Goal: Task Accomplishment & Management: Complete application form

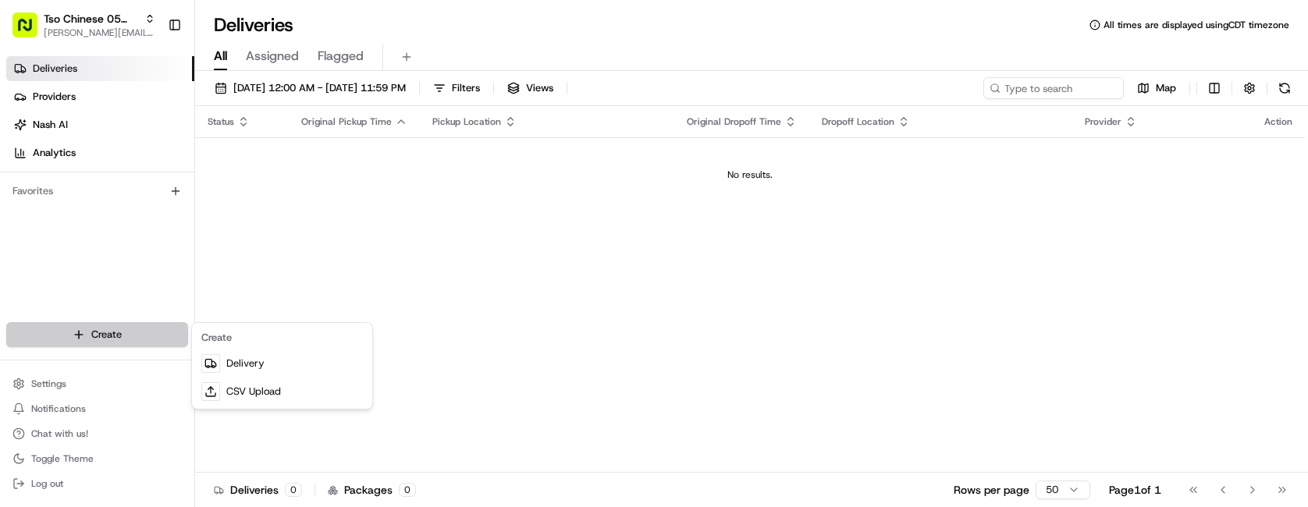
click at [151, 343] on html "Tso Chinese 05 Menchaca [EMAIL_ADDRESS][DOMAIN_NAME] Toggle Sidebar Deliveries …" at bounding box center [654, 253] width 1308 height 507
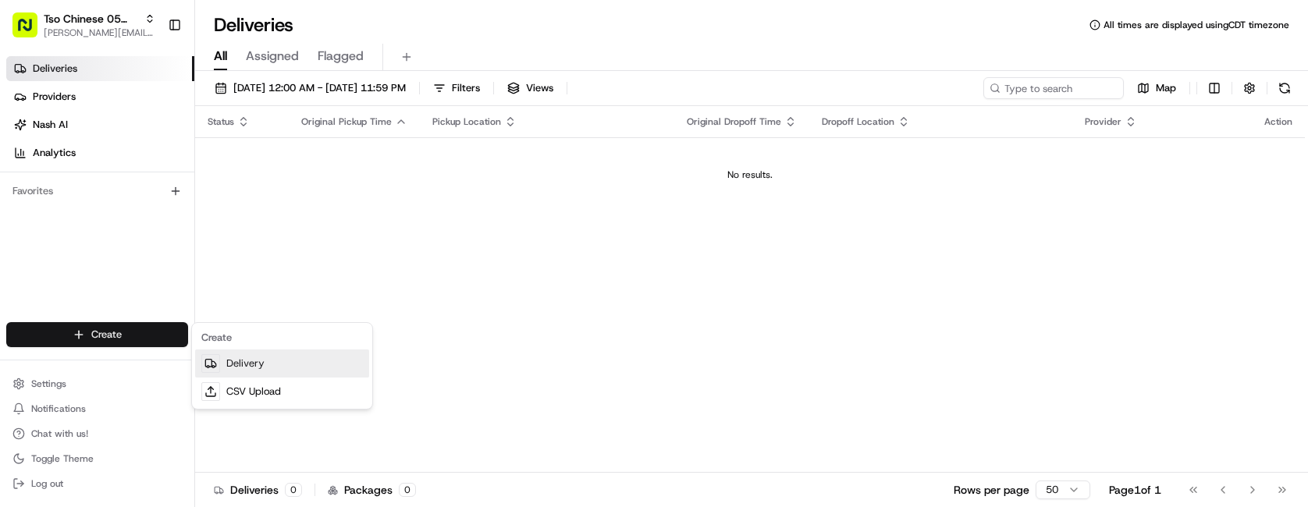
click at [268, 363] on link "Delivery" at bounding box center [282, 364] width 174 height 28
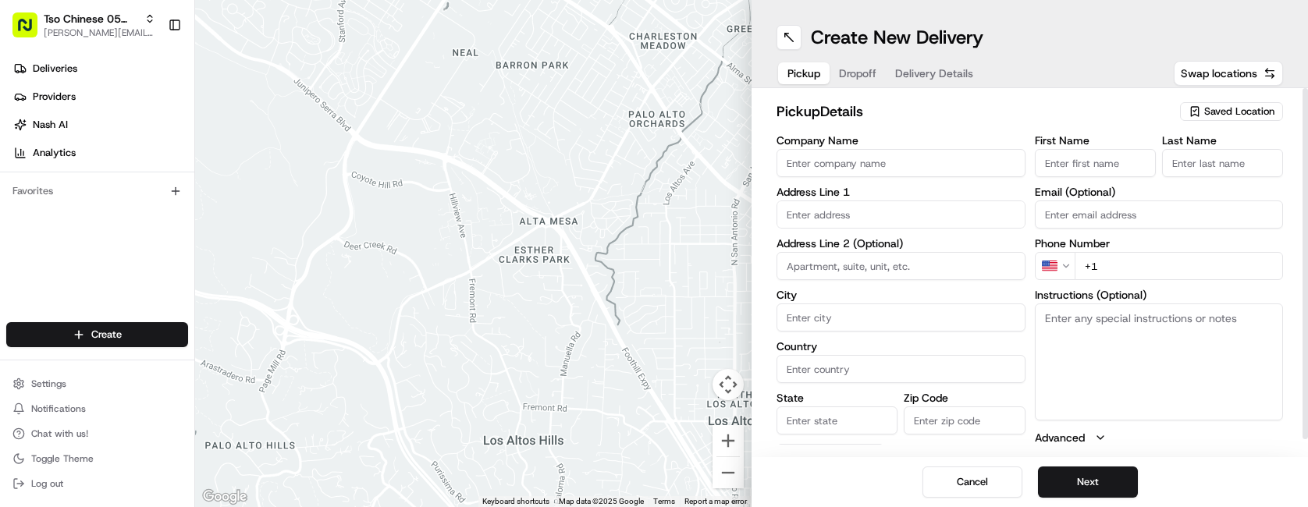
click at [1204, 116] on span "Saved Location" at bounding box center [1239, 112] width 70 height 14
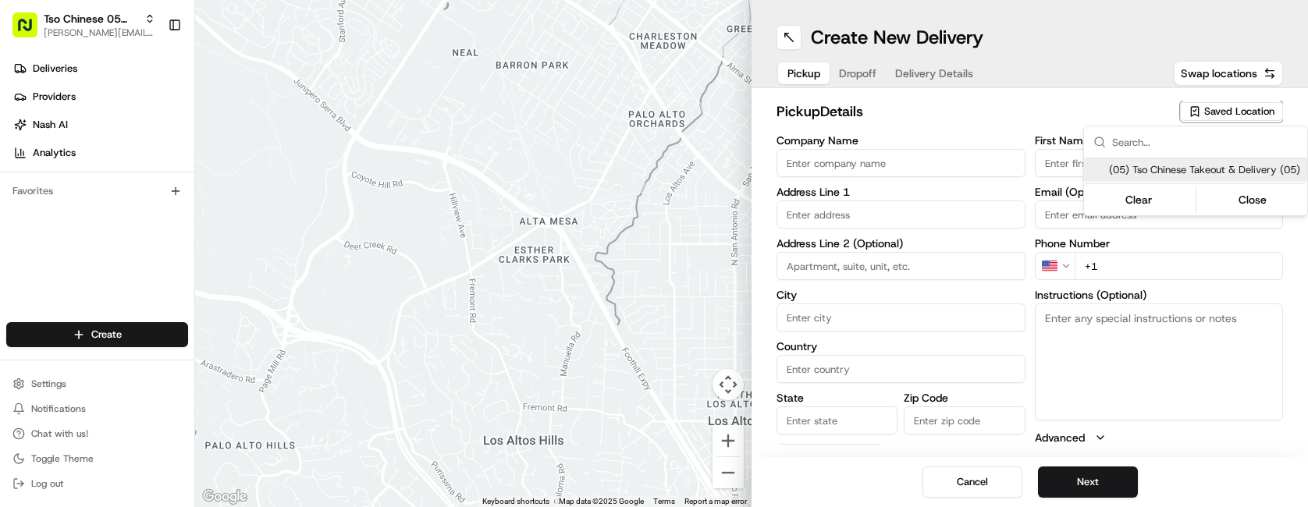
click at [1003, 136] on html "Tso Chinese 05 Menchaca [EMAIL_ADDRESS][DOMAIN_NAME] Toggle Sidebar Deliveries …" at bounding box center [654, 253] width 1308 height 507
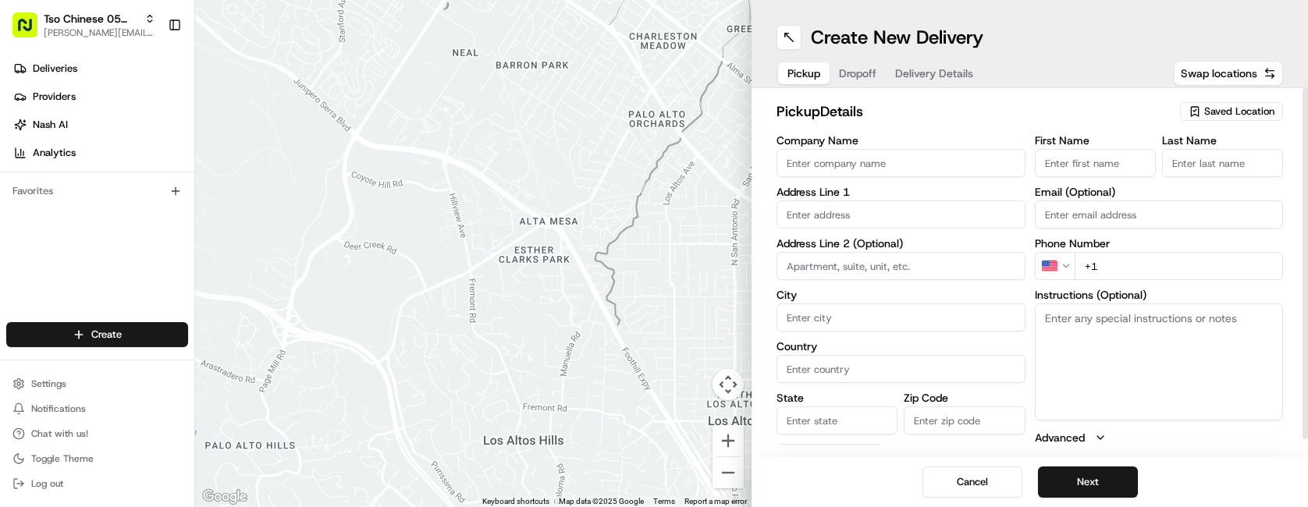
click at [873, 215] on input "text" at bounding box center [900, 215] width 249 height 28
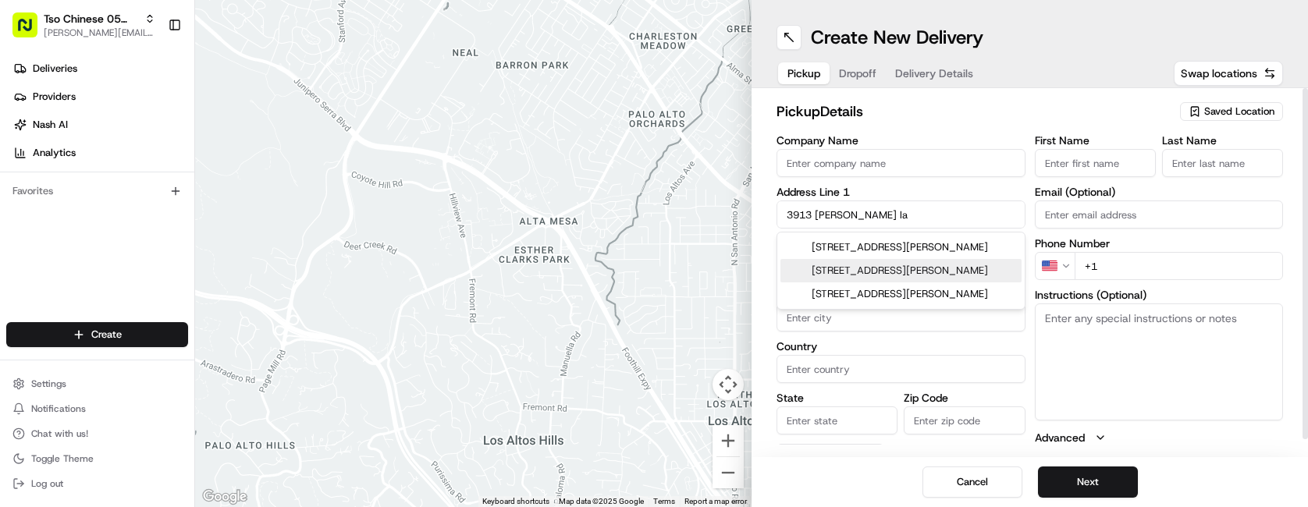
click at [888, 259] on div "[STREET_ADDRESS][PERSON_NAME]" at bounding box center [900, 270] width 241 height 23
type input "[STREET_ADDRESS][PERSON_NAME]"
type input "Santa [PERSON_NAME]"
type input "[GEOGRAPHIC_DATA]"
type input "CA"
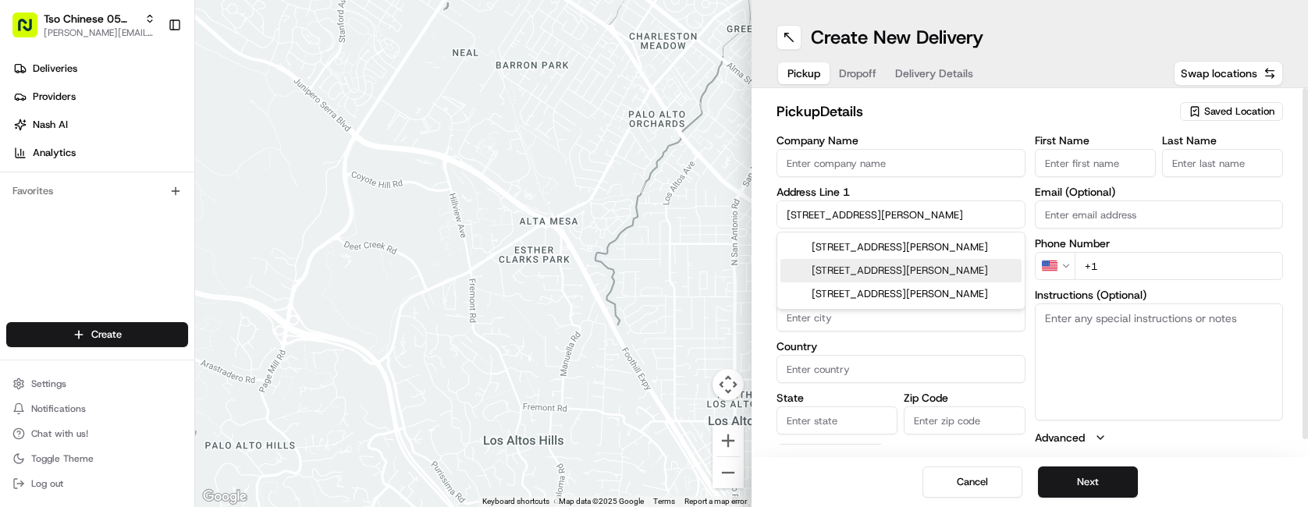
type input "93060"
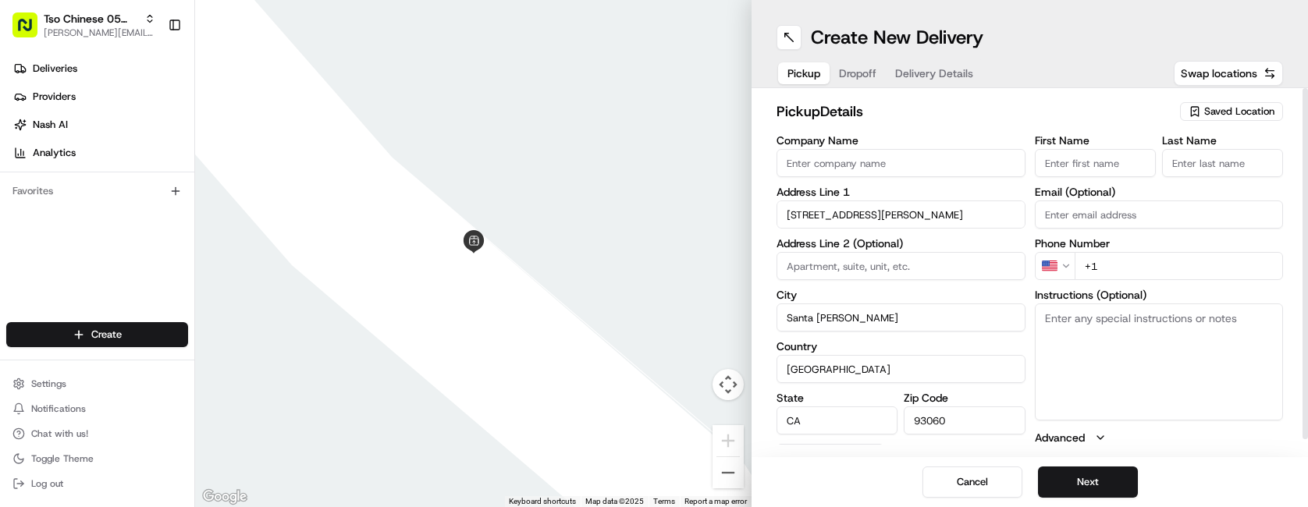
click at [885, 212] on input "[STREET_ADDRESS][PERSON_NAME]" at bounding box center [900, 215] width 249 height 28
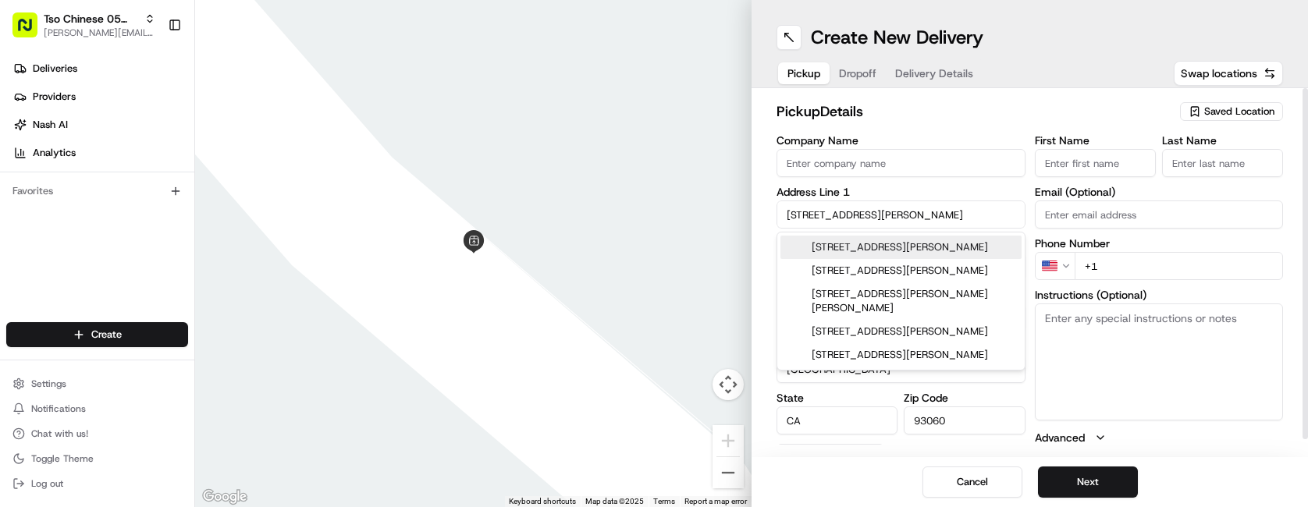
click at [906, 240] on div "[STREET_ADDRESS][PERSON_NAME]" at bounding box center [900, 247] width 241 height 23
type input "[STREET_ADDRESS][PERSON_NAME]"
type input "Austin"
type input "[GEOGRAPHIC_DATA]"
type input "78744"
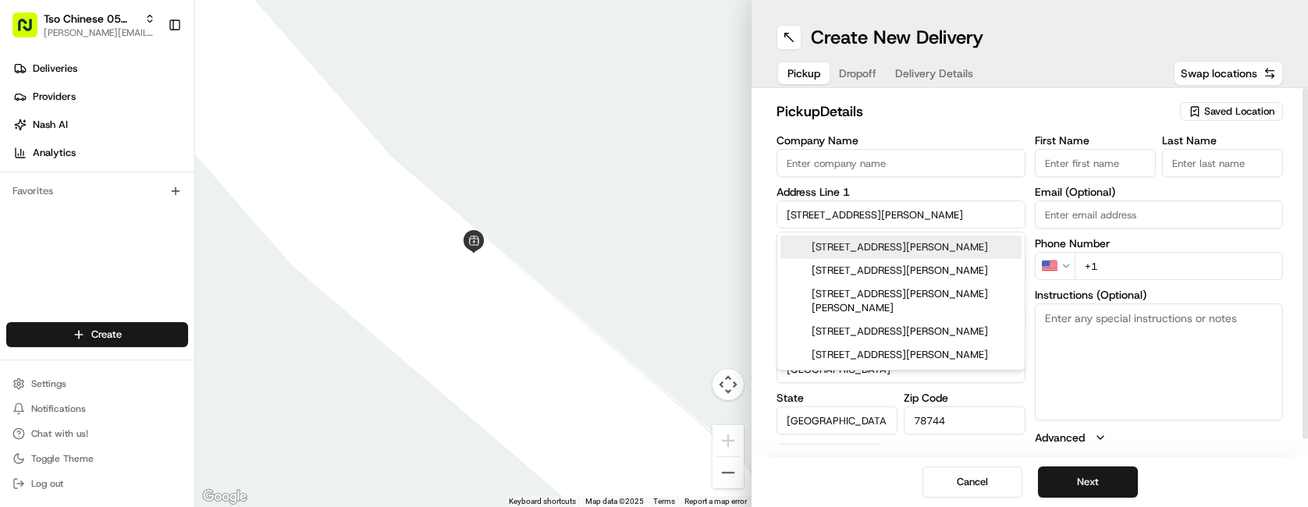
type input "[STREET_ADDRESS][PERSON_NAME]"
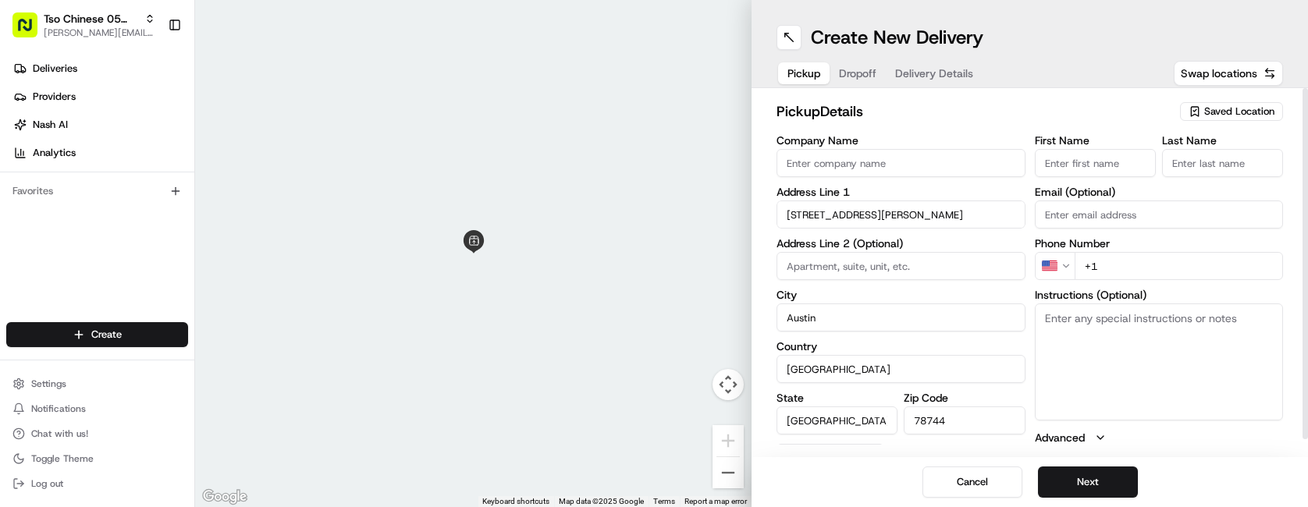
click at [1130, 262] on input "+1" at bounding box center [1178, 266] width 209 height 28
type input "[PHONE_NUMBER]"
click at [1117, 165] on input "First Name" at bounding box center [1094, 163] width 121 height 28
type input "AA1"
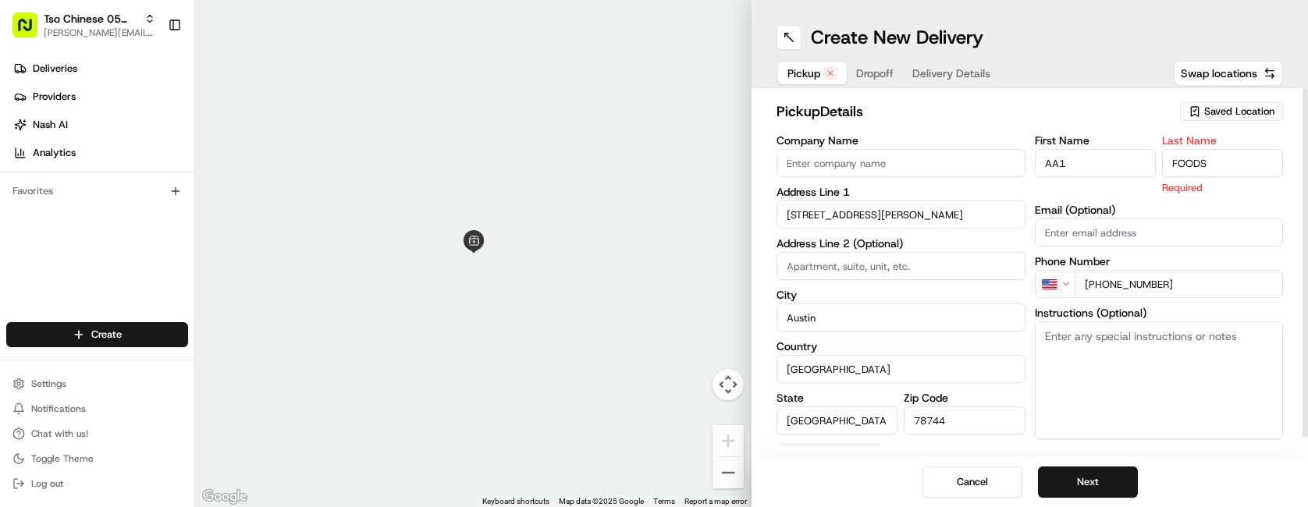
type input "FOODS"
click at [1106, 370] on textarea "Instructions (Optional)" at bounding box center [1158, 379] width 249 height 117
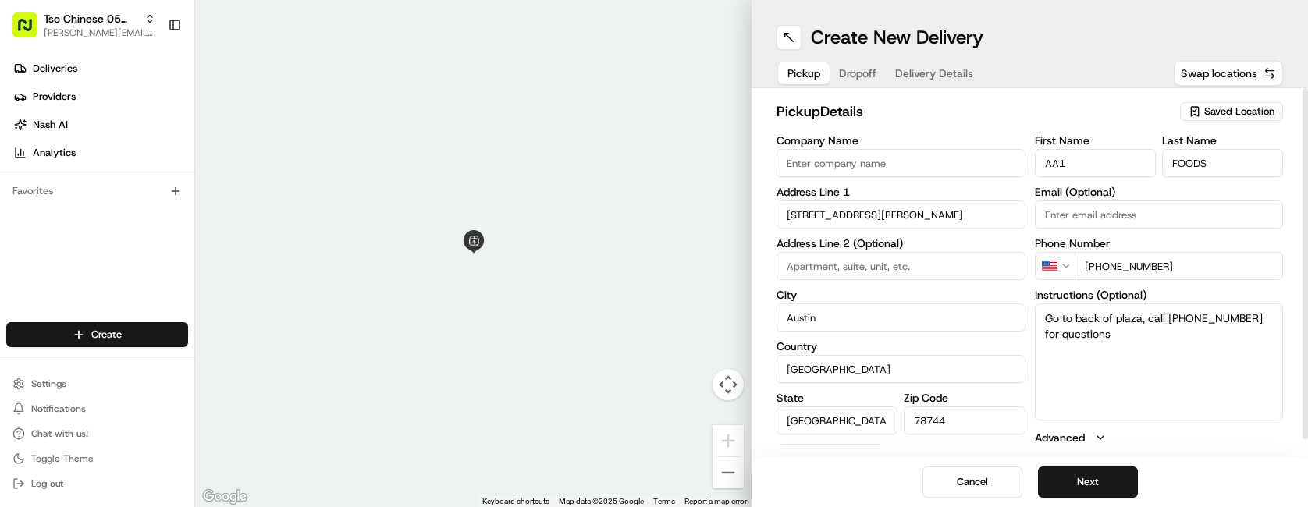
scroll to position [18, 0]
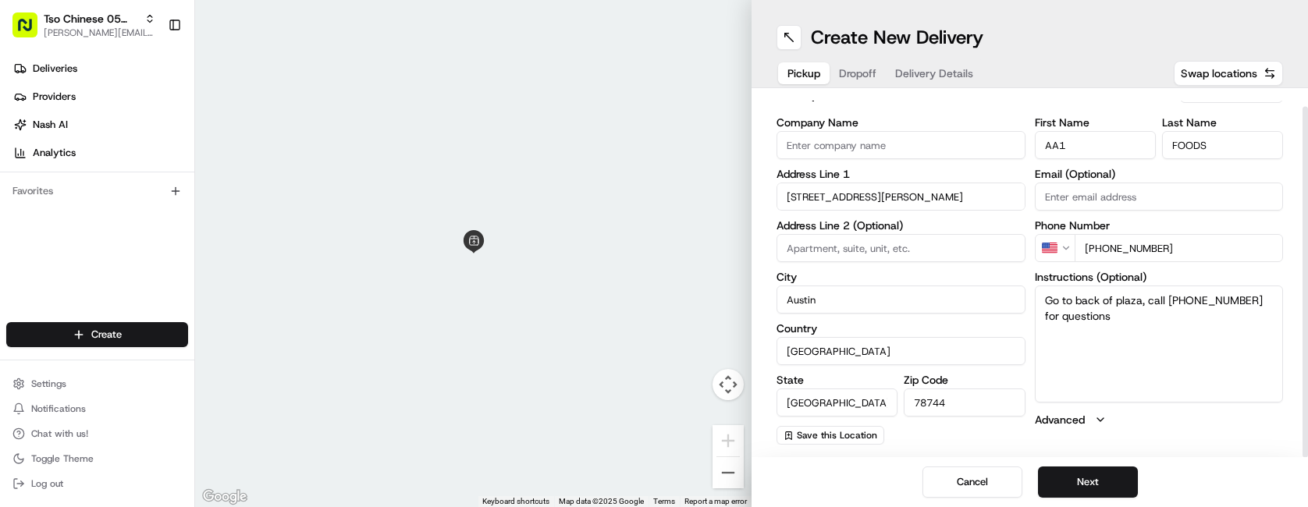
type textarea "Go to back of plaza, call [PHONE_NUMBER] for questions"
click at [1189, 257] on input "[PHONE_NUMBER]" at bounding box center [1178, 248] width 209 height 28
type input "[PHONE_NUMBER]"
click at [964, 103] on h2 "pickup Details" at bounding box center [973, 94] width 394 height 22
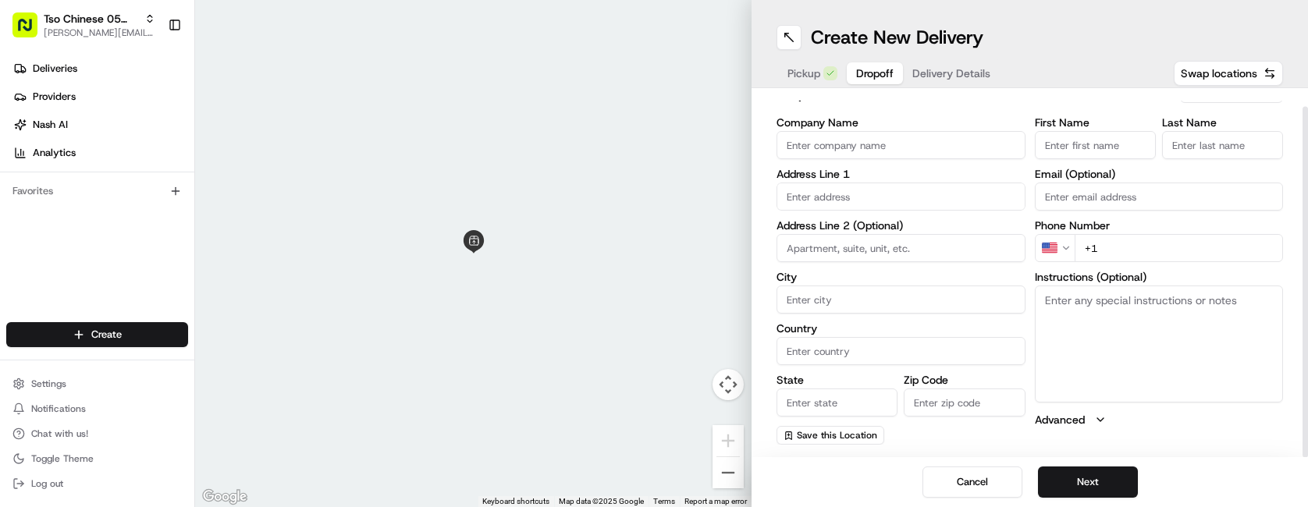
click at [878, 74] on button "Dropoff" at bounding box center [874, 73] width 56 height 22
click at [815, 203] on input "text" at bounding box center [900, 197] width 249 height 28
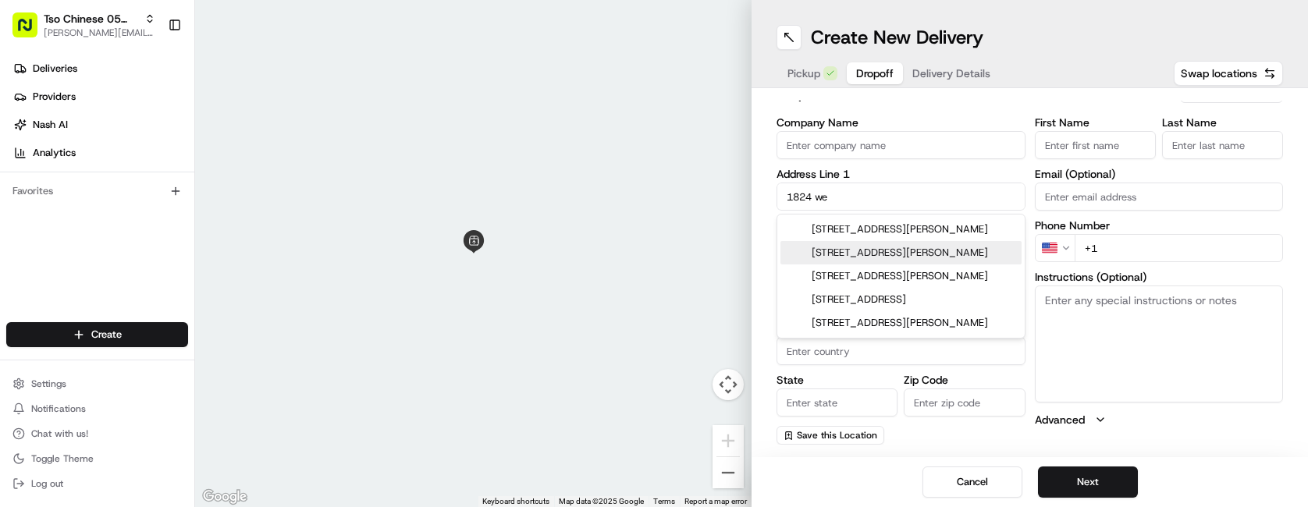
click at [924, 264] on div "[STREET_ADDRESS][PERSON_NAME]" at bounding box center [900, 252] width 241 height 23
type input "[STREET_ADDRESS][PERSON_NAME]"
type input "Austin"
type input "[GEOGRAPHIC_DATA]"
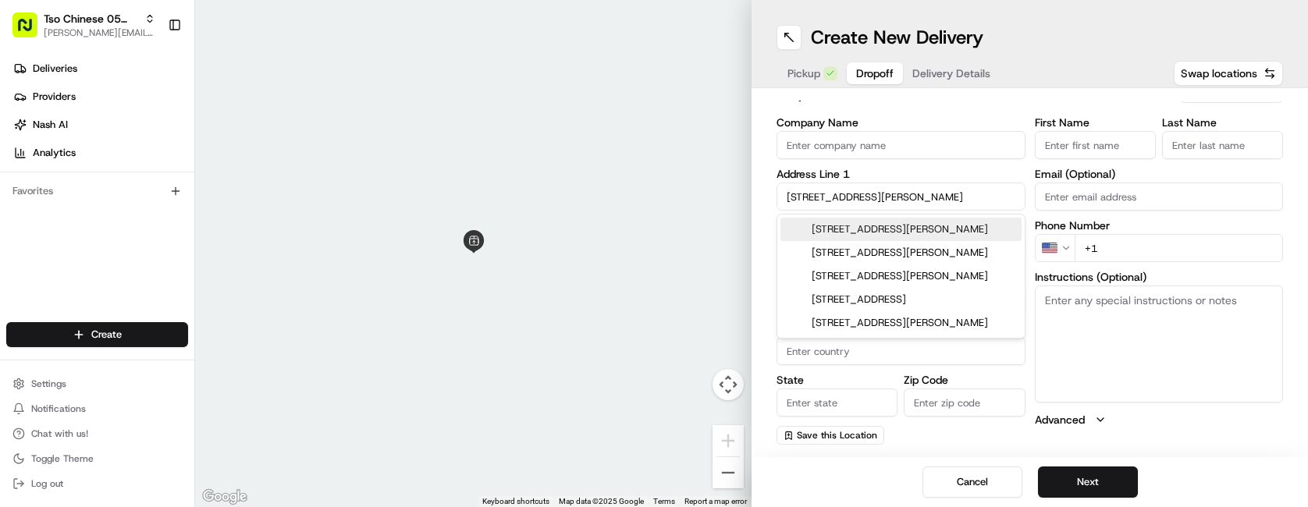
type input "78748"
type input "[STREET_ADDRESS][PERSON_NAME]"
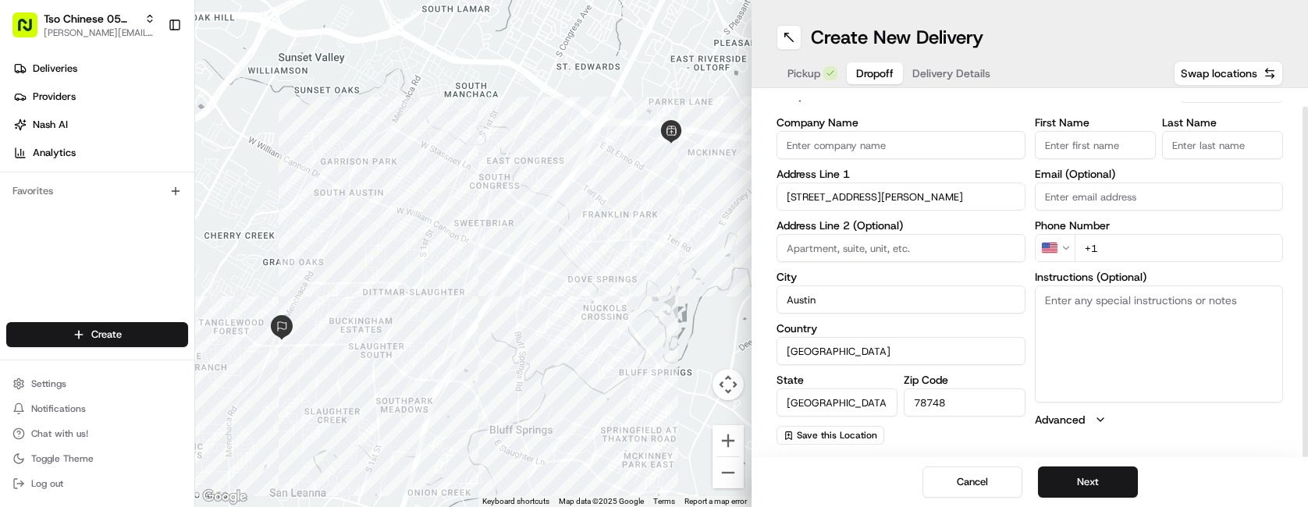
click at [1143, 251] on input "+1" at bounding box center [1178, 248] width 209 height 28
type input "[PHONE_NUMBER]"
click at [1123, 150] on input "First Name" at bounding box center [1094, 145] width 121 height 28
type input "TSO"
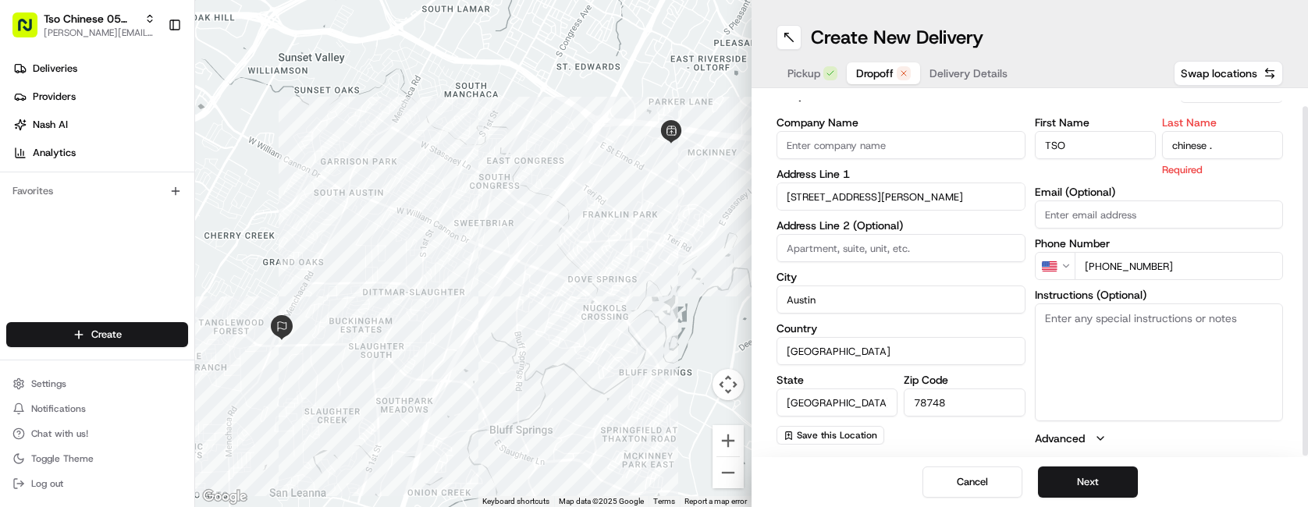
type input "chinese ."
click at [979, 114] on div "dropoff Details Saved Location Company Name Address Line [GEOGRAPHIC_DATA][STRE…" at bounding box center [1029, 265] width 506 height 364
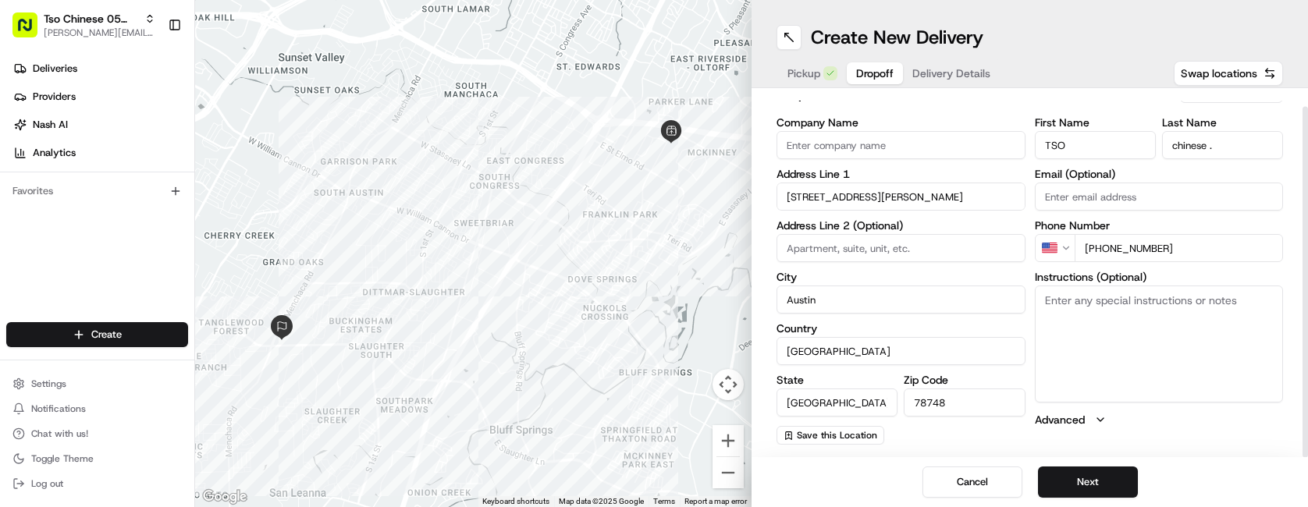
click at [1127, 322] on textarea "Instructions (Optional)" at bounding box center [1158, 344] width 249 height 117
type textarea "TSO CHINESE"
click at [805, 74] on span "Pickup" at bounding box center [803, 74] width 33 height 16
click at [1108, 367] on textarea "Go to back of plaza, call [PHONE_NUMBER] for questions" at bounding box center [1158, 344] width 249 height 117
type textarea "Go to back of plaza, call [PHONE_NUMBER] for questions #418"
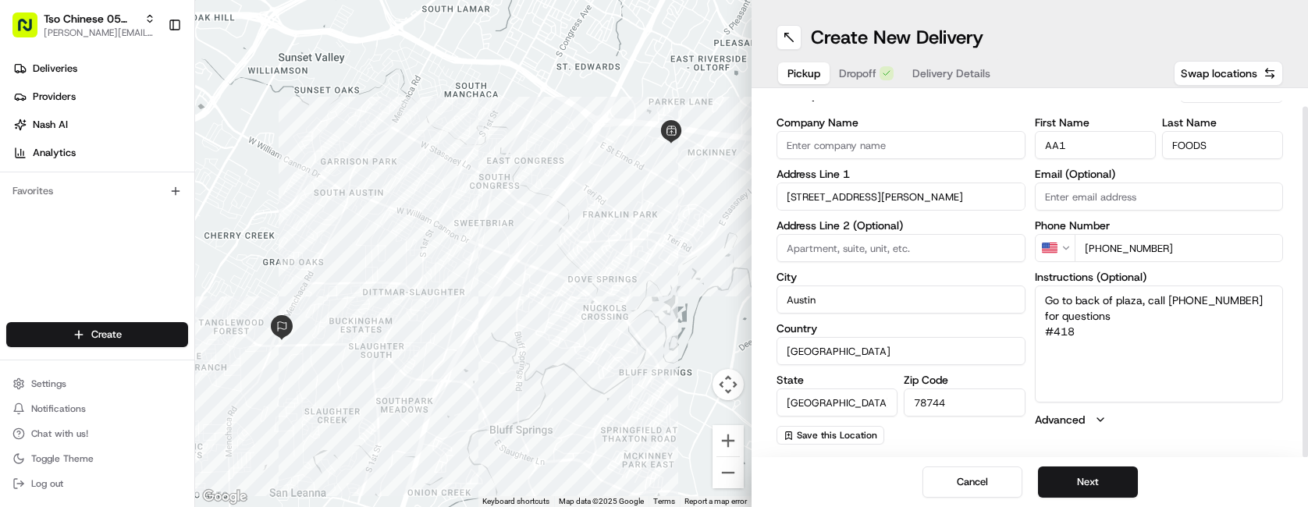
click at [956, 76] on span "Delivery Details" at bounding box center [951, 74] width 78 height 16
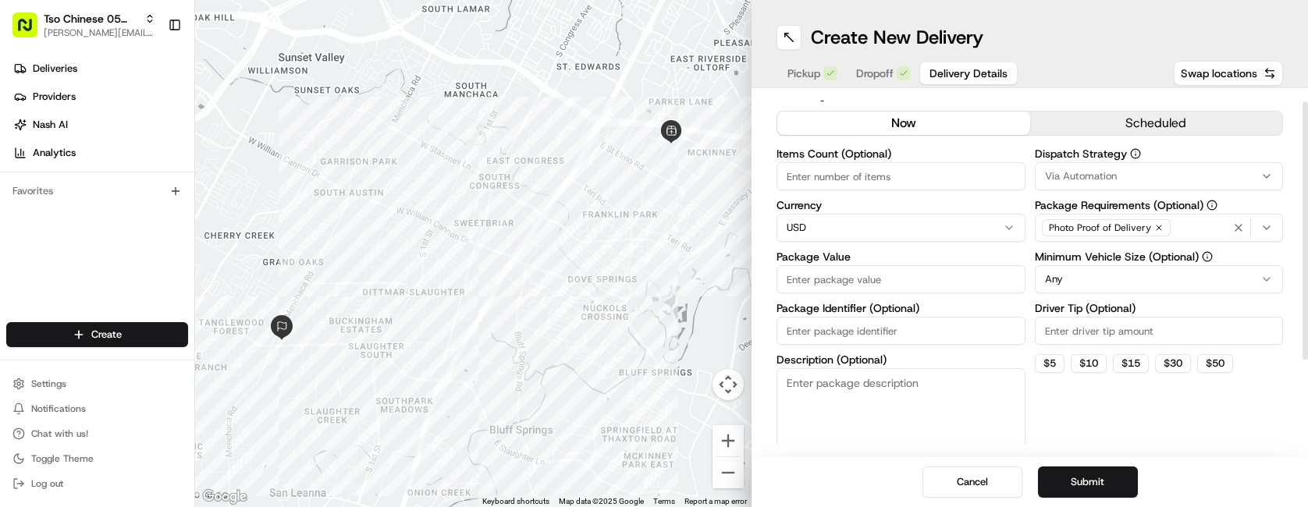
click at [936, 176] on input "Items Count (Optional)" at bounding box center [900, 176] width 249 height 28
type input "3"
type input "1"
click at [1079, 175] on span "Via Automation" at bounding box center [1081, 176] width 72 height 14
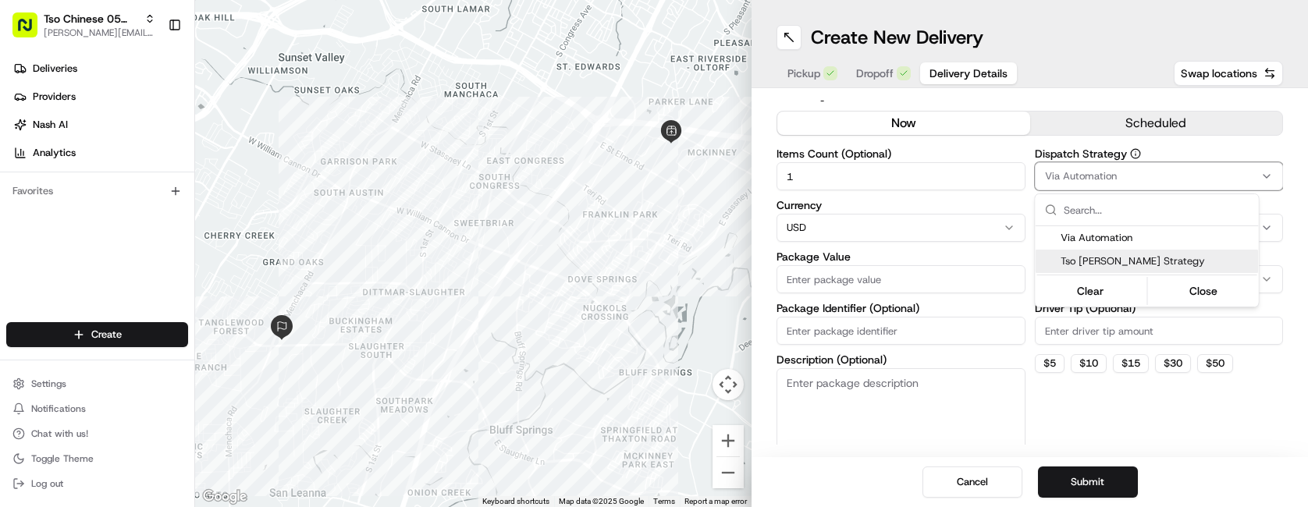
click at [1102, 250] on div "Tso [PERSON_NAME] Strategy" at bounding box center [1146, 261] width 223 height 23
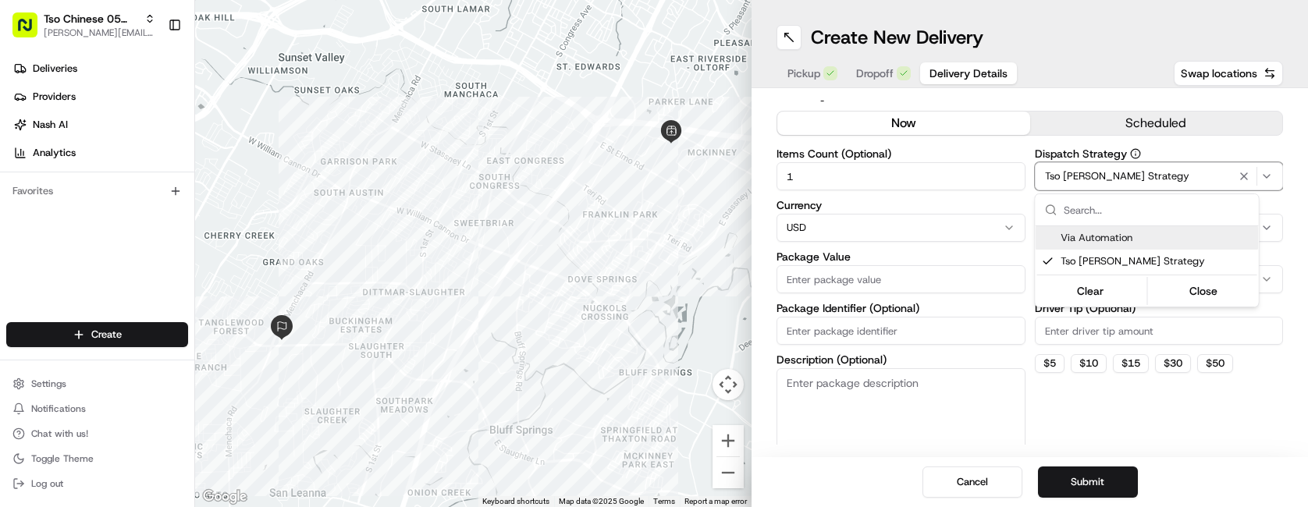
click at [1042, 108] on html "Tso Chinese 05 Menchaca [EMAIL_ADDRESS][DOMAIN_NAME] Toggle Sidebar Deliveries …" at bounding box center [654, 253] width 1308 height 507
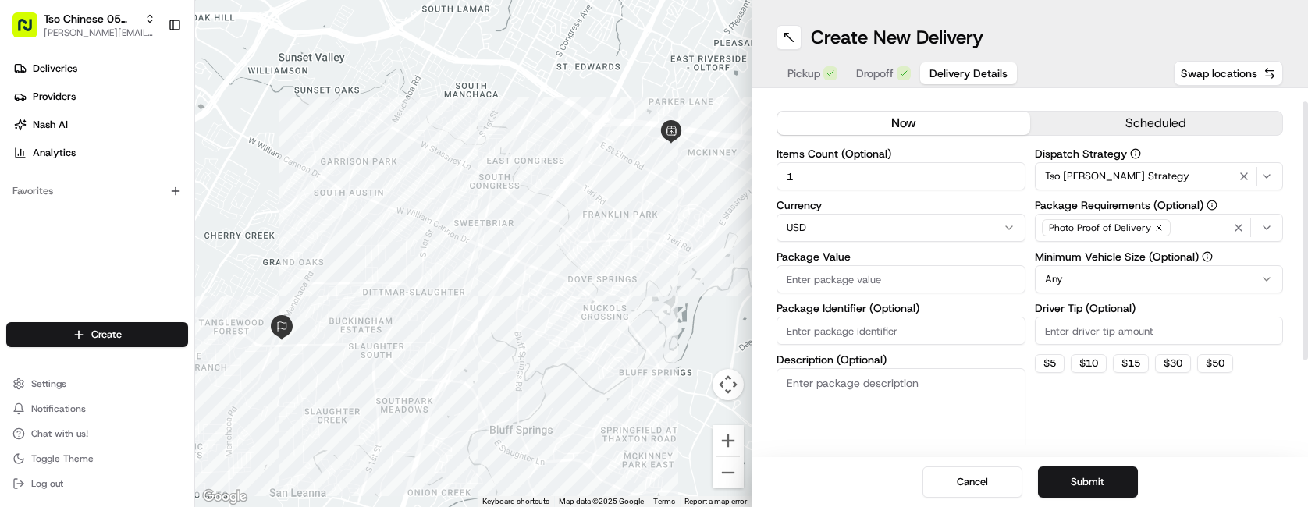
click at [1131, 318] on input "Driver Tip (Optional)" at bounding box center [1158, 331] width 249 height 28
click at [1122, 399] on div "Dispatch Strategy Tso [PERSON_NAME] Strategy Package Requirements (Optional) Ph…" at bounding box center [1158, 301] width 249 height 307
click at [1062, 367] on button "$ 5" at bounding box center [1049, 363] width 30 height 19
type input "5"
click at [920, 287] on input "Package Value" at bounding box center [900, 279] width 249 height 28
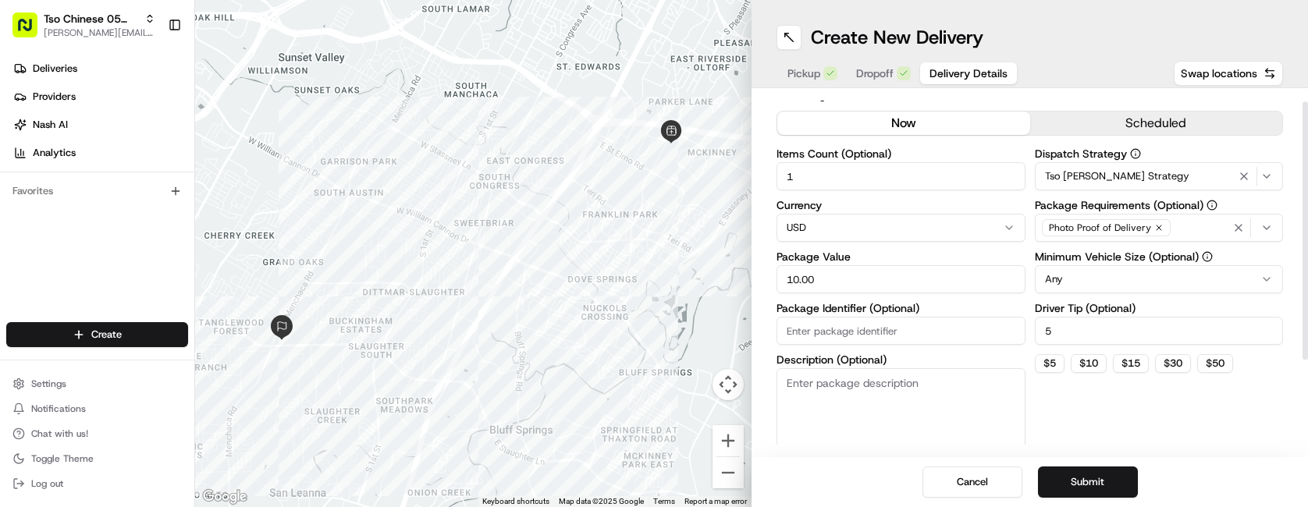
type input "10.00"
click at [890, 326] on input "Package Identifier (Optional)" at bounding box center [900, 331] width 249 height 28
click at [1184, 279] on html "Tso Chinese 05 Menchaca [EMAIL_ADDRESS][DOMAIN_NAME] Toggle Sidebar Deliveries …" at bounding box center [654, 253] width 1308 height 507
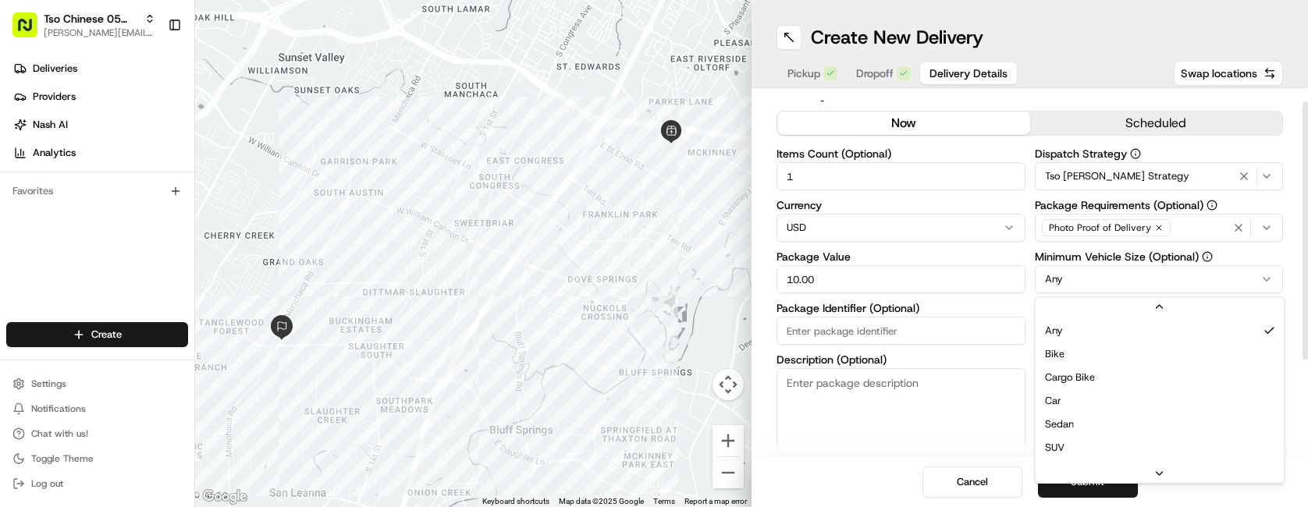
scroll to position [50, 0]
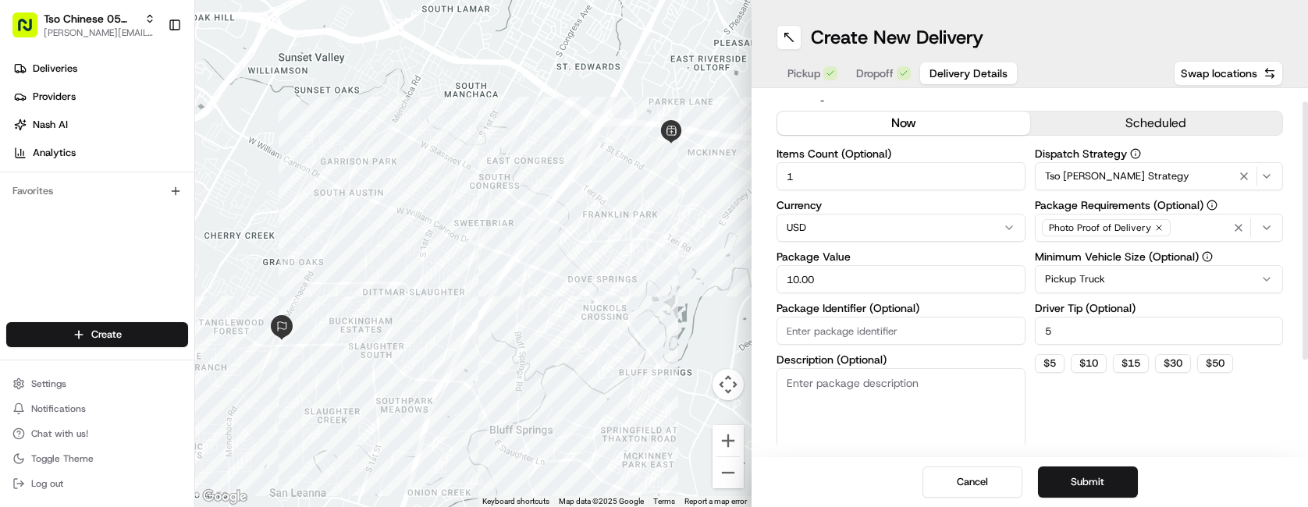
click at [883, 321] on input "Package Identifier (Optional)" at bounding box center [900, 331] width 249 height 28
type input "aa13"
click at [1098, 474] on button "Submit" at bounding box center [1088, 482] width 100 height 31
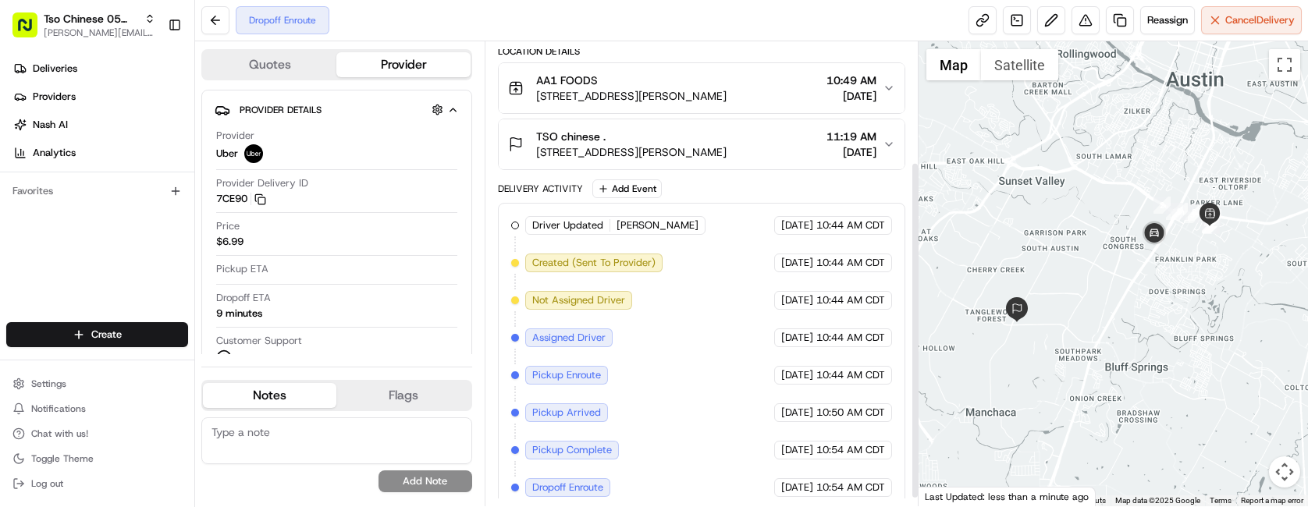
scroll to position [176, 0]
